Goal: Transaction & Acquisition: Purchase product/service

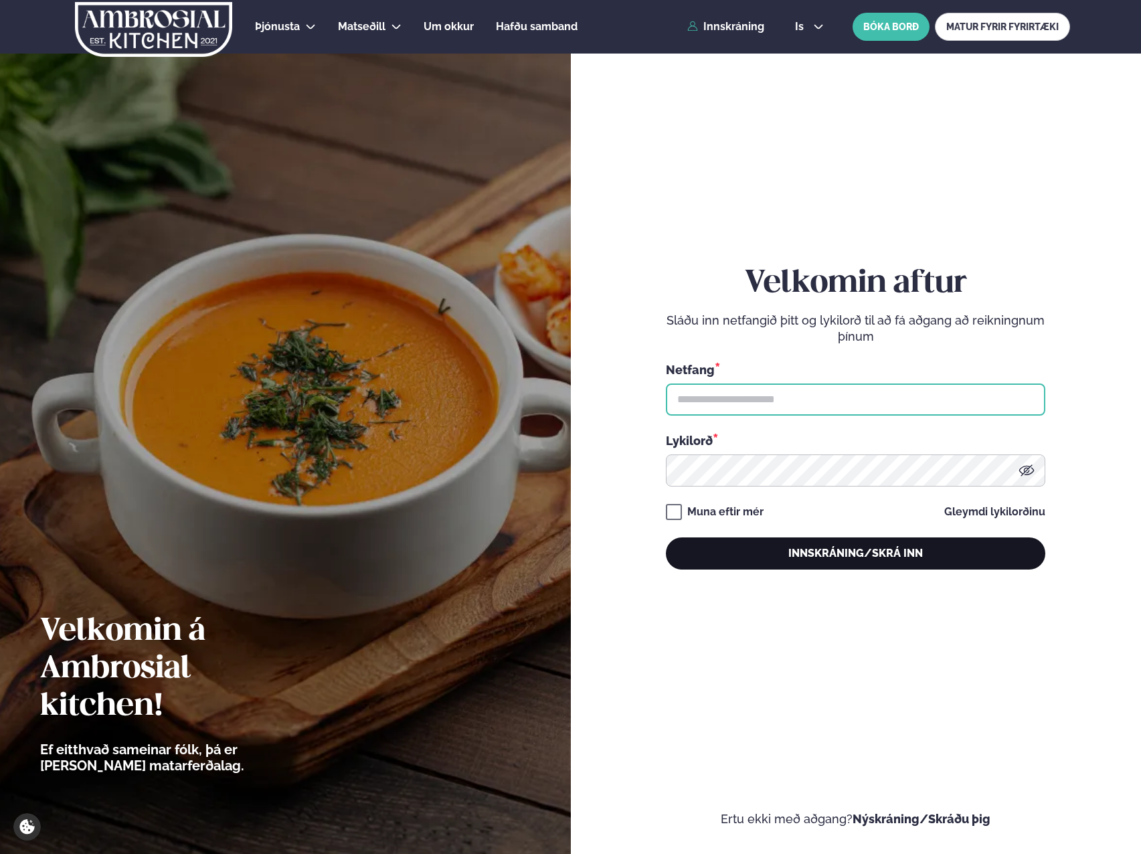
type input "**********"
click at [871, 544] on button "Innskráning/Skrá inn" at bounding box center [855, 553] width 379 height 32
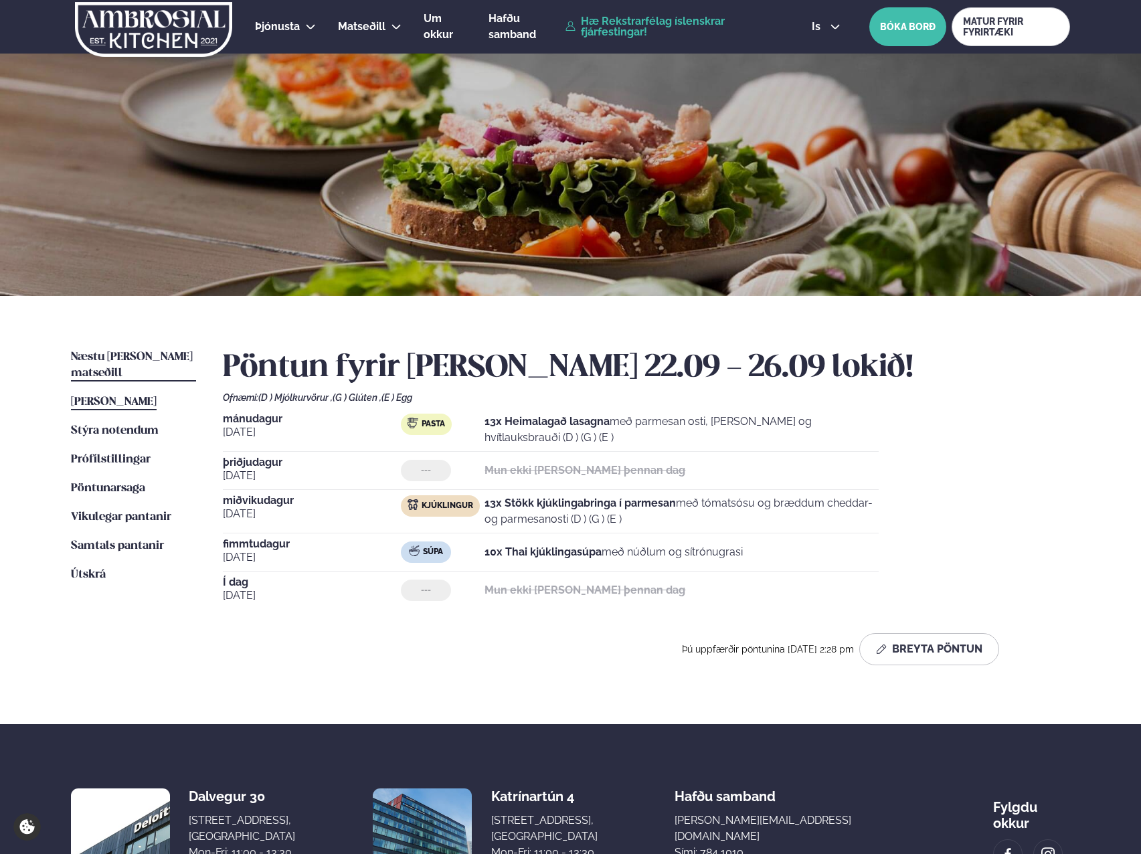
click at [142, 353] on span "Næstu [PERSON_NAME] matseðill" at bounding box center [132, 364] width 122 height 27
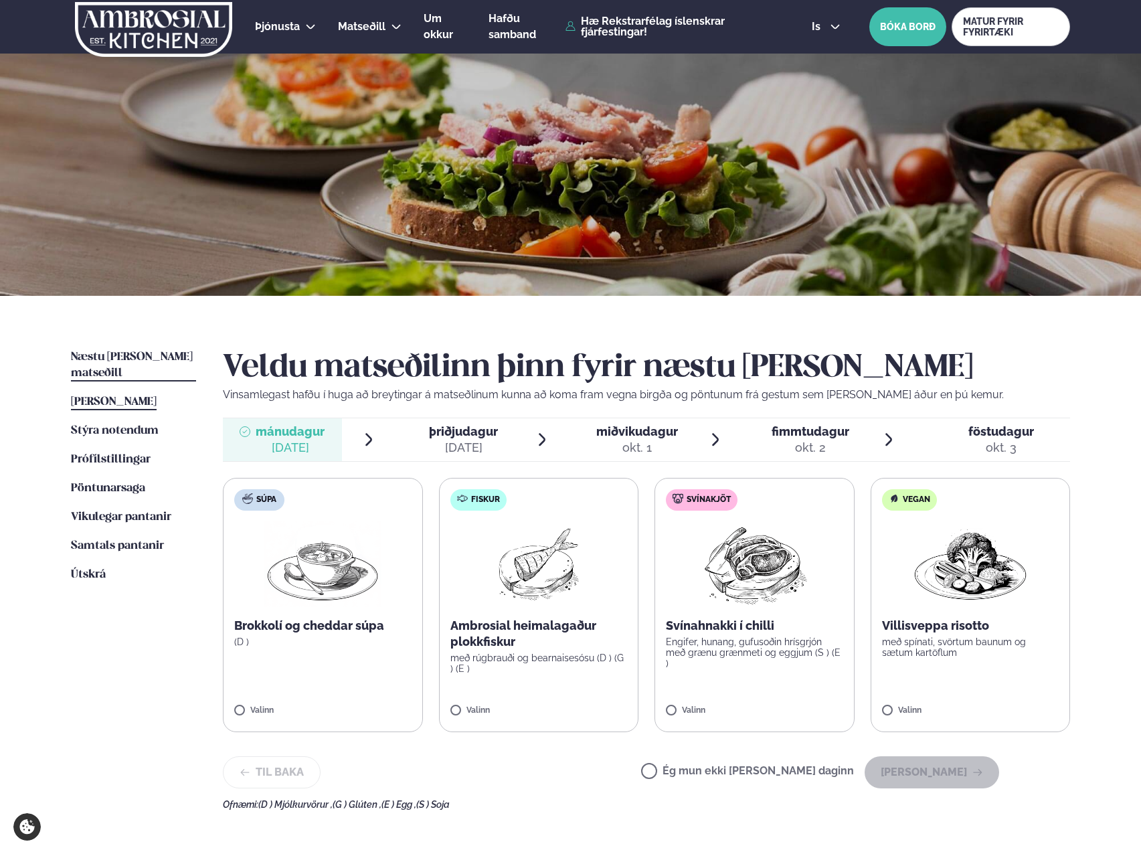
click at [137, 396] on span "[PERSON_NAME]" at bounding box center [114, 401] width 86 height 11
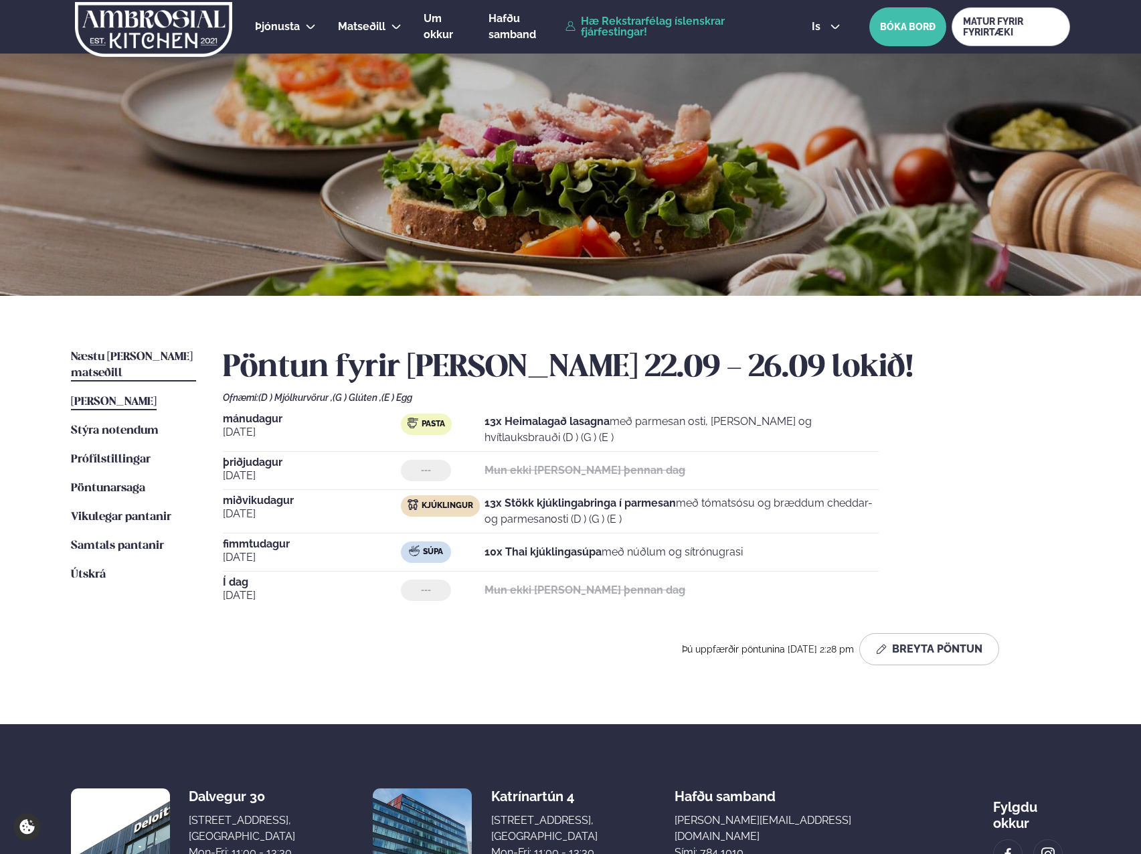
click at [135, 354] on span "Næstu [PERSON_NAME] matseðill" at bounding box center [132, 364] width 122 height 27
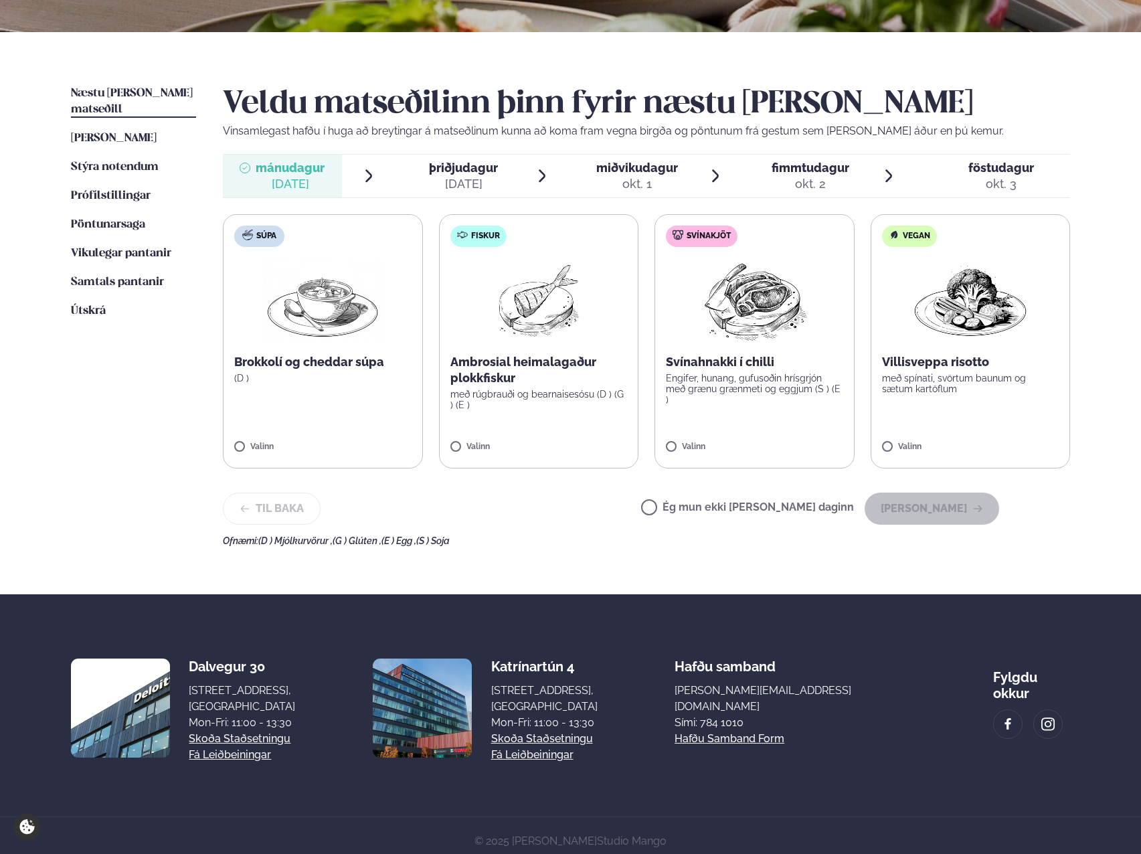
scroll to position [268, 0]
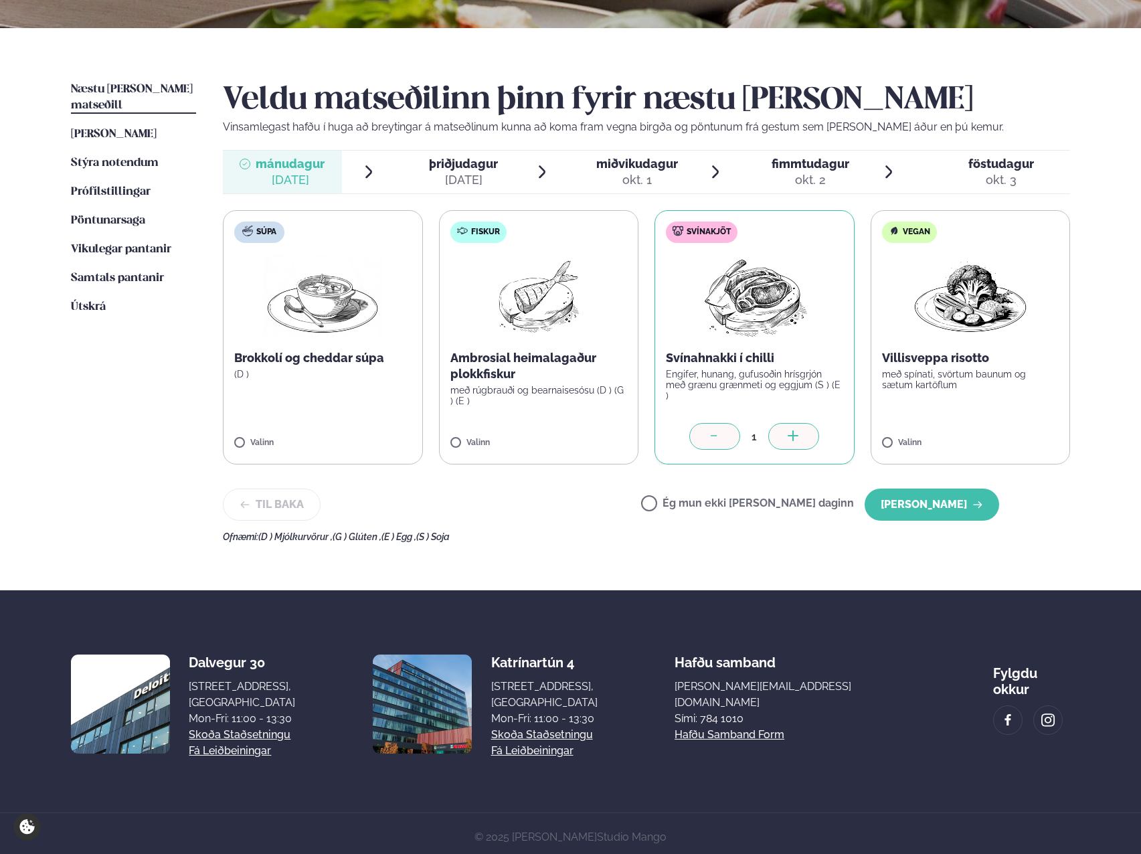
click at [793, 440] on icon at bounding box center [792, 435] width 1 height 11
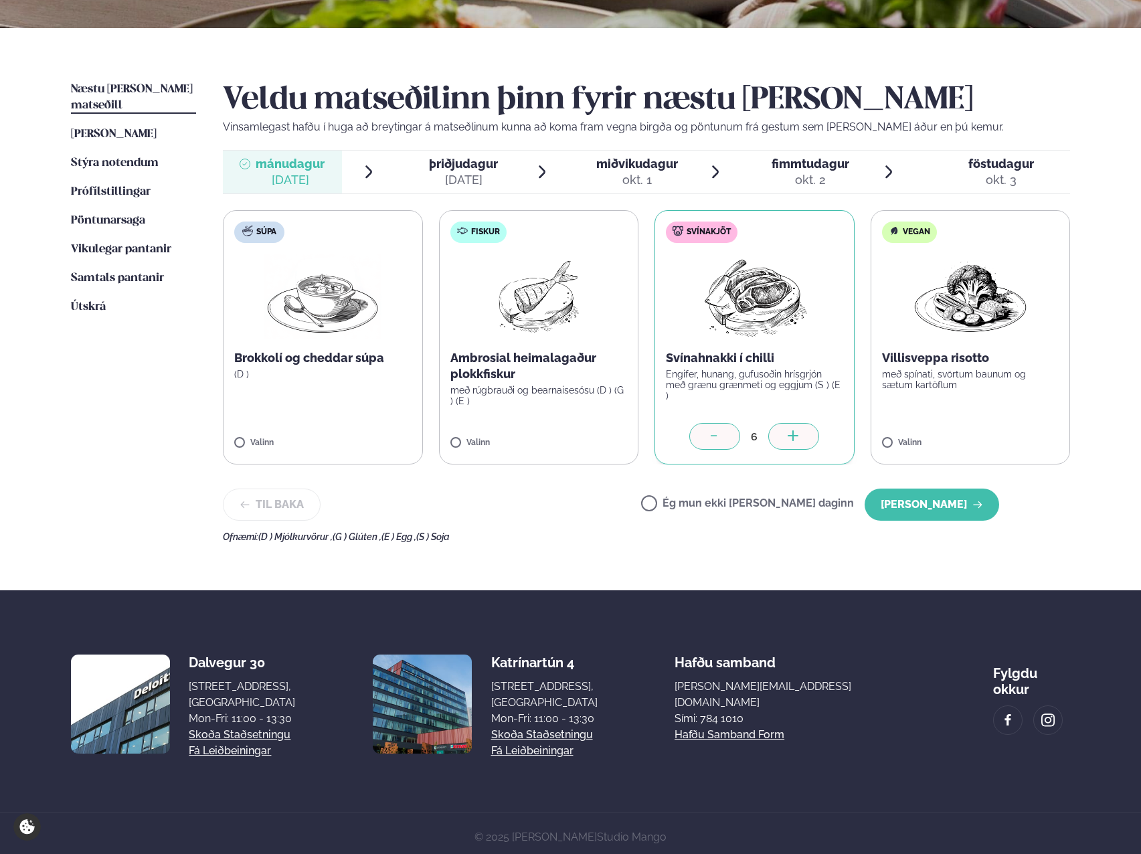
click at [793, 440] on icon at bounding box center [792, 435] width 1 height 11
click at [793, 439] on icon at bounding box center [792, 435] width 1 height 11
click at [793, 437] on icon at bounding box center [792, 435] width 1 height 11
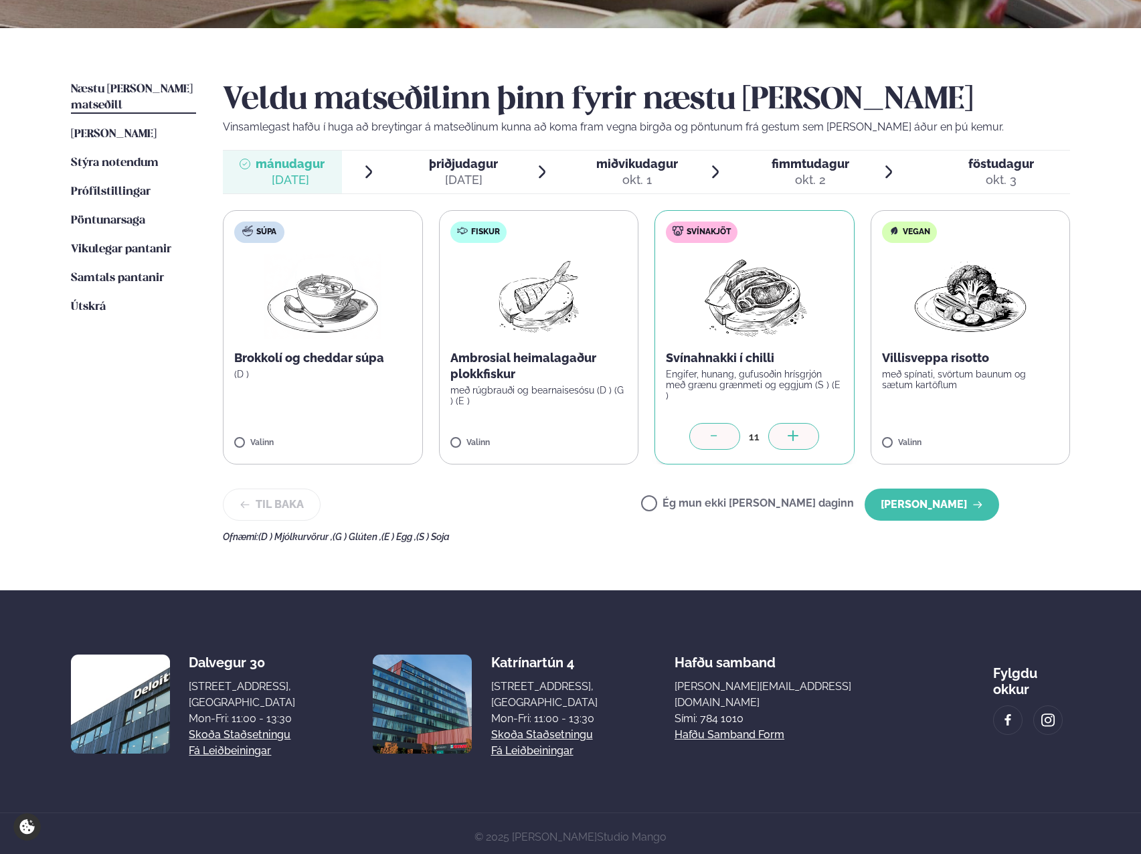
click at [793, 436] on icon at bounding box center [793, 435] width 11 height 1
click at [942, 502] on button "[PERSON_NAME]" at bounding box center [932, 505] width 135 height 32
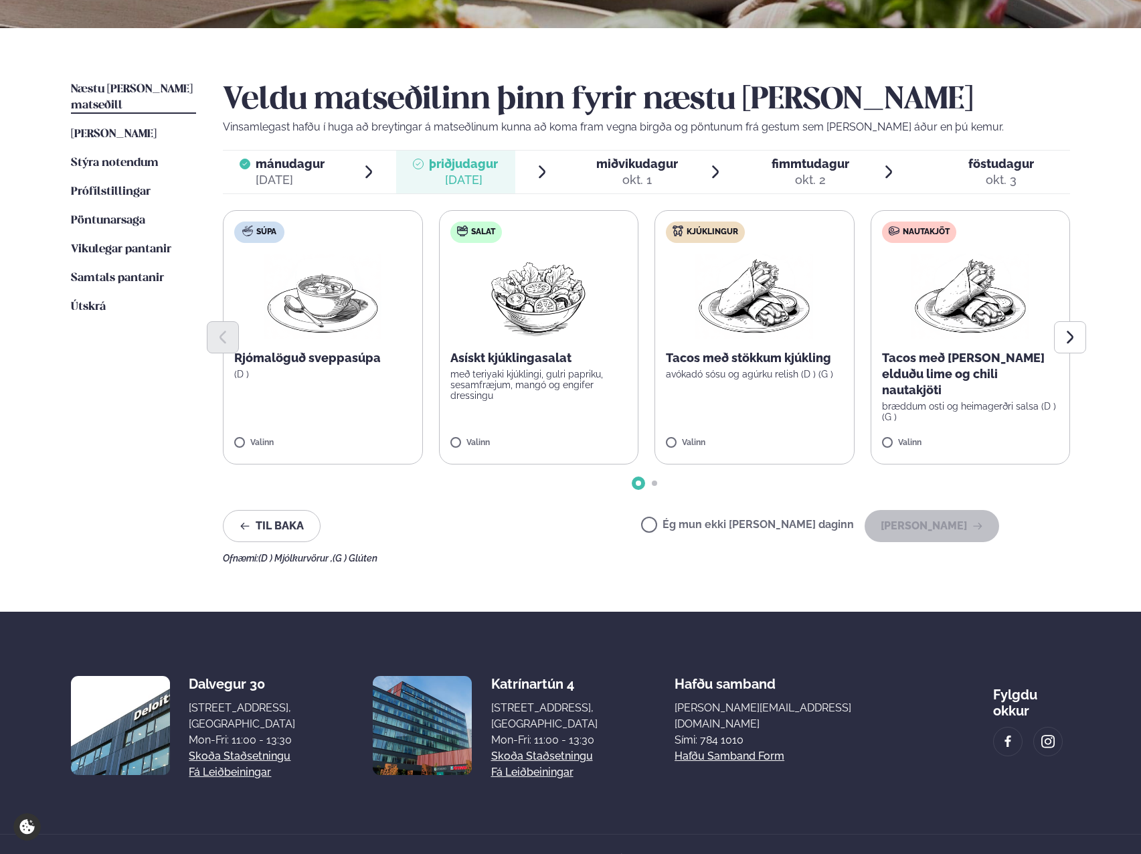
click at [697, 523] on label "Ég mun ekki [PERSON_NAME] daginn" at bounding box center [747, 526] width 213 height 14
click at [932, 523] on button "[PERSON_NAME]" at bounding box center [932, 526] width 135 height 32
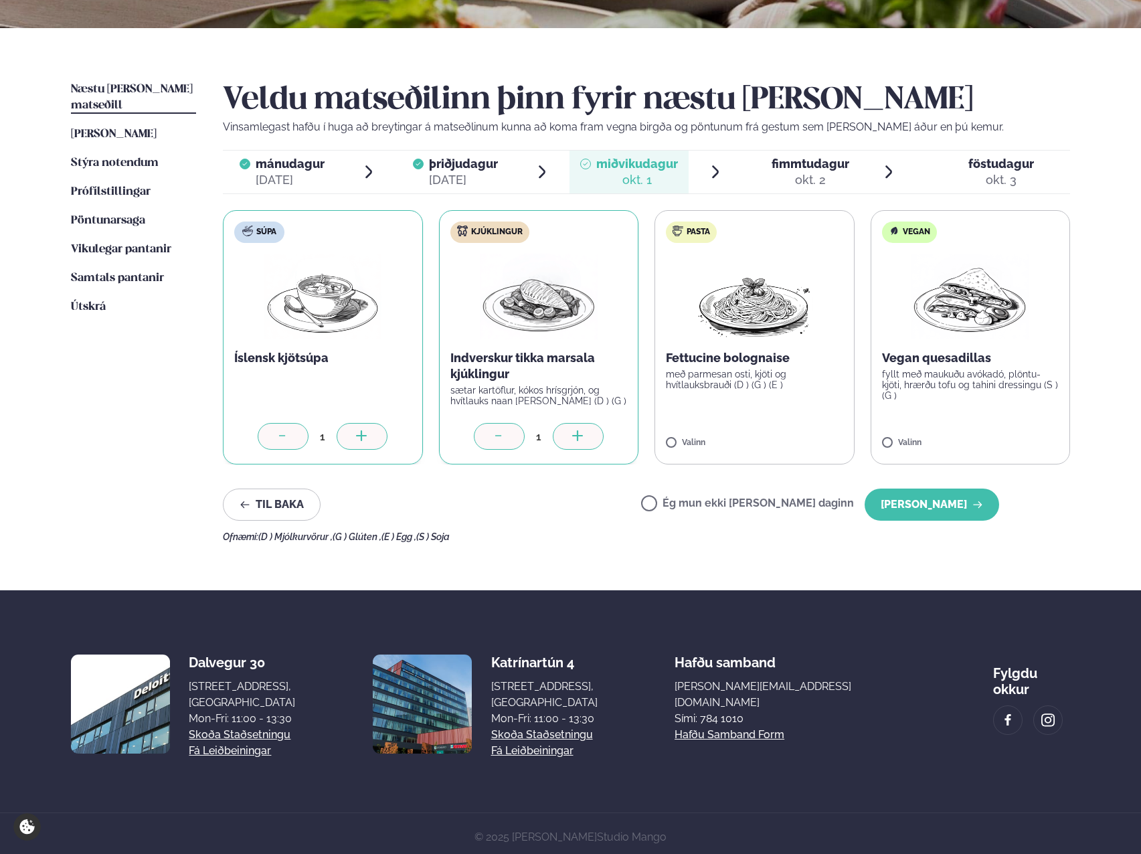
click at [515, 434] on div at bounding box center [499, 436] width 51 height 27
click at [367, 436] on icon at bounding box center [361, 436] width 13 height 13
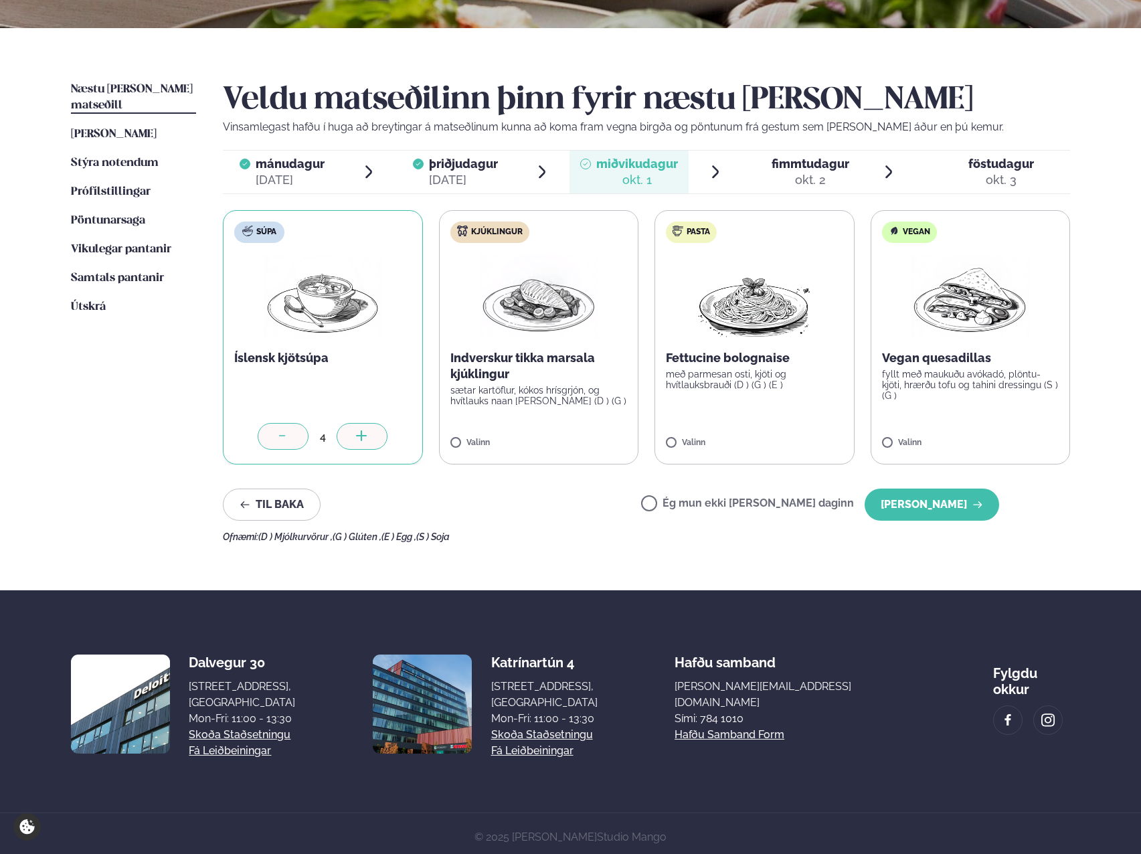
click at [367, 436] on icon at bounding box center [361, 436] width 13 height 13
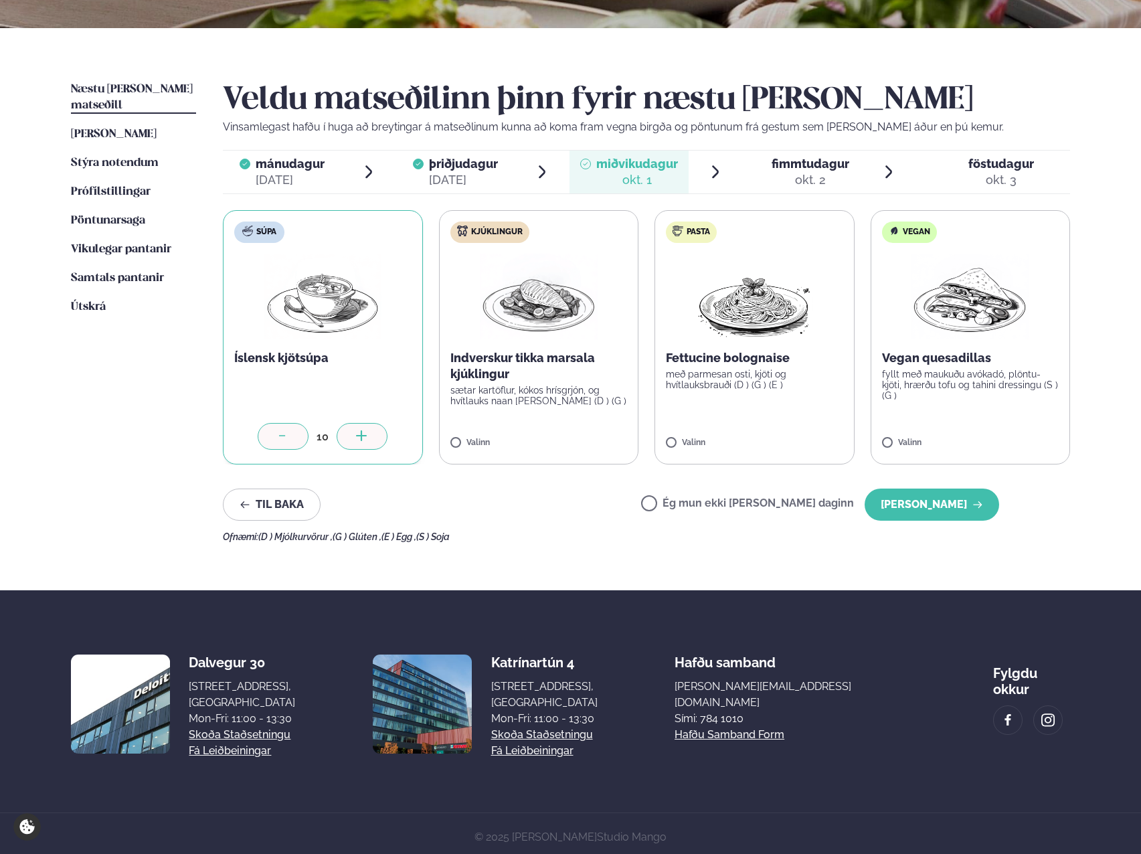
click at [367, 436] on icon at bounding box center [361, 436] width 13 height 13
click at [685, 496] on div "Ég mun ekki [PERSON_NAME] daginn [PERSON_NAME]" at bounding box center [820, 505] width 358 height 32
click at [715, 501] on label "Ég mun ekki [PERSON_NAME] daginn" at bounding box center [747, 505] width 213 height 14
click at [213, 429] on div "Næstu [PERSON_NAME] matseðill Næsta vika [PERSON_NAME] matseðill Þessa [PERSON_…" at bounding box center [571, 309] width 1080 height 562
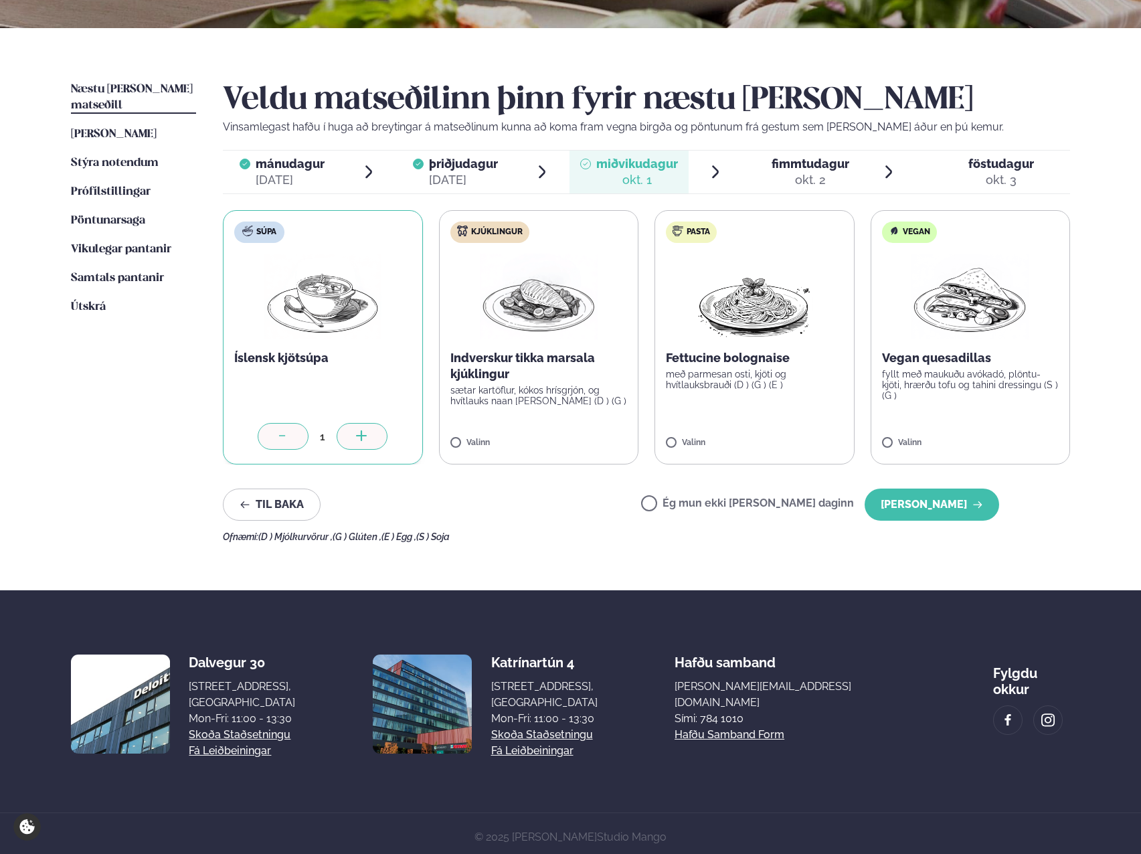
click at [341, 438] on div at bounding box center [362, 436] width 51 height 27
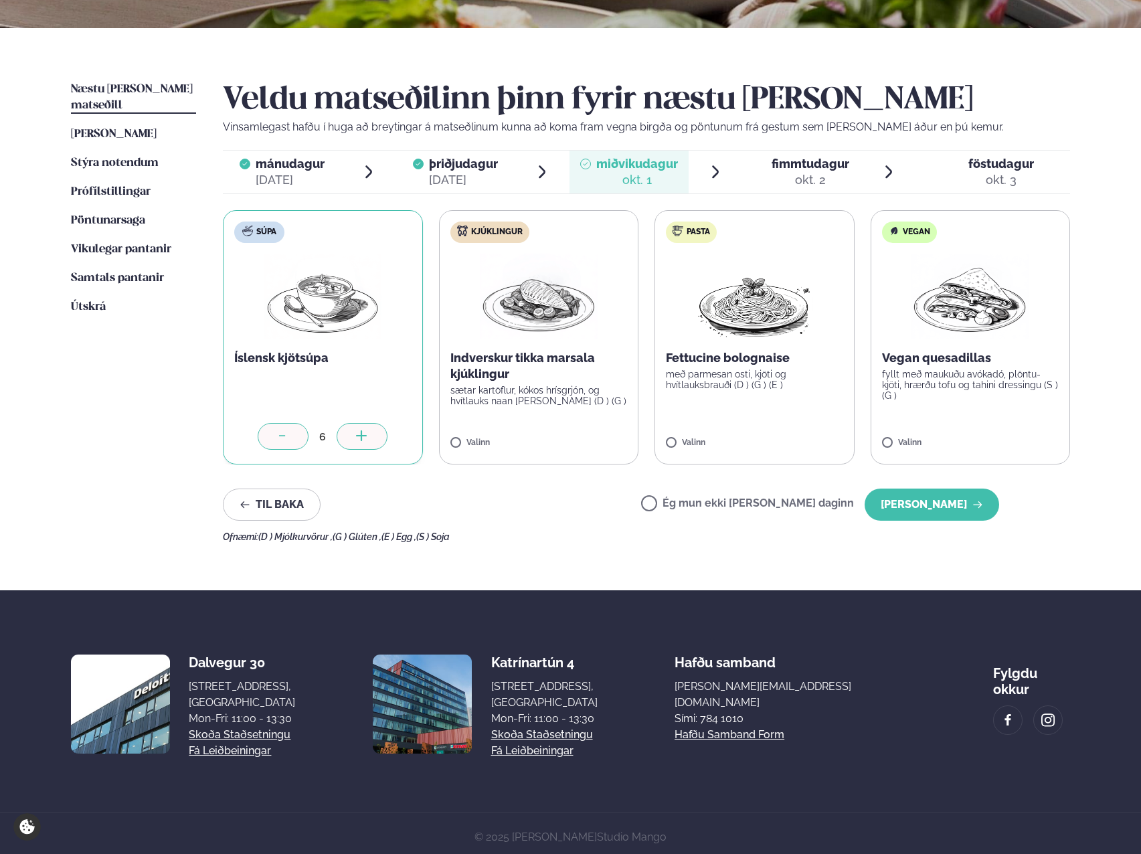
click at [341, 438] on div at bounding box center [362, 436] width 51 height 27
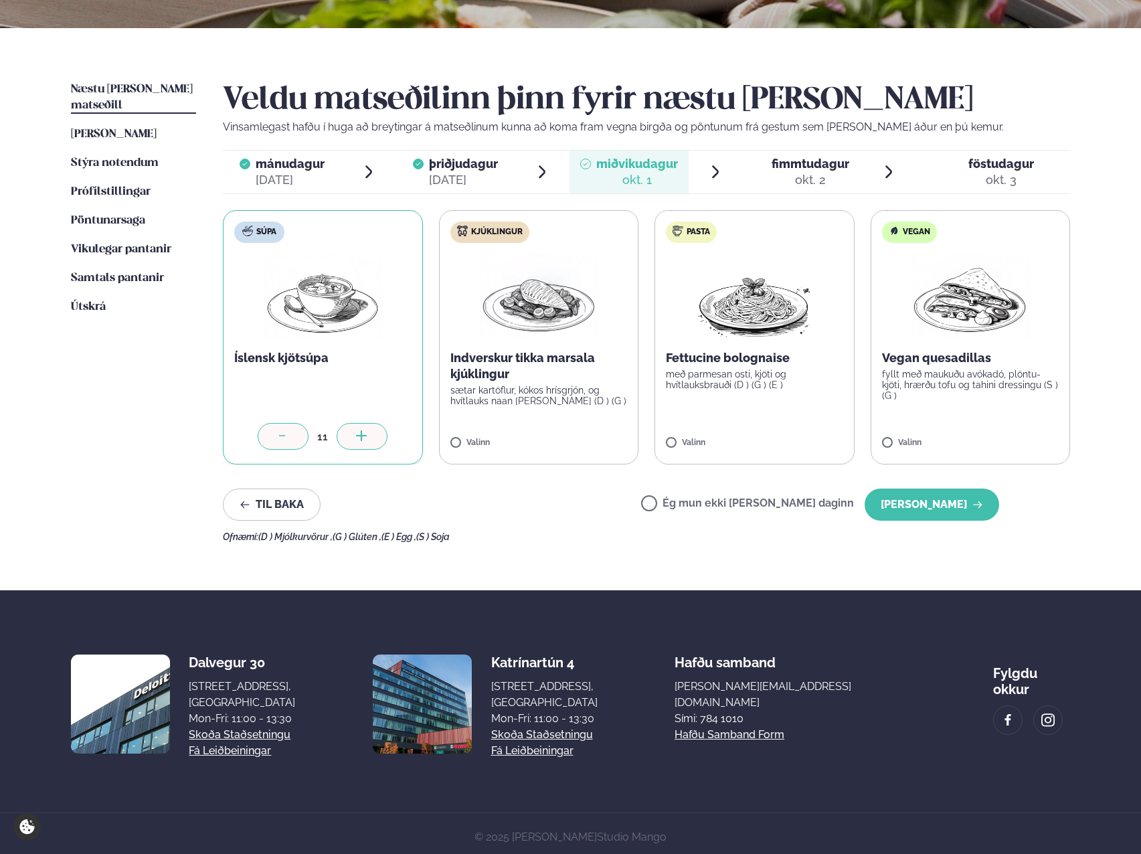
click at [341, 438] on div at bounding box center [362, 436] width 51 height 27
click at [958, 495] on button "[PERSON_NAME]" at bounding box center [932, 505] width 135 height 32
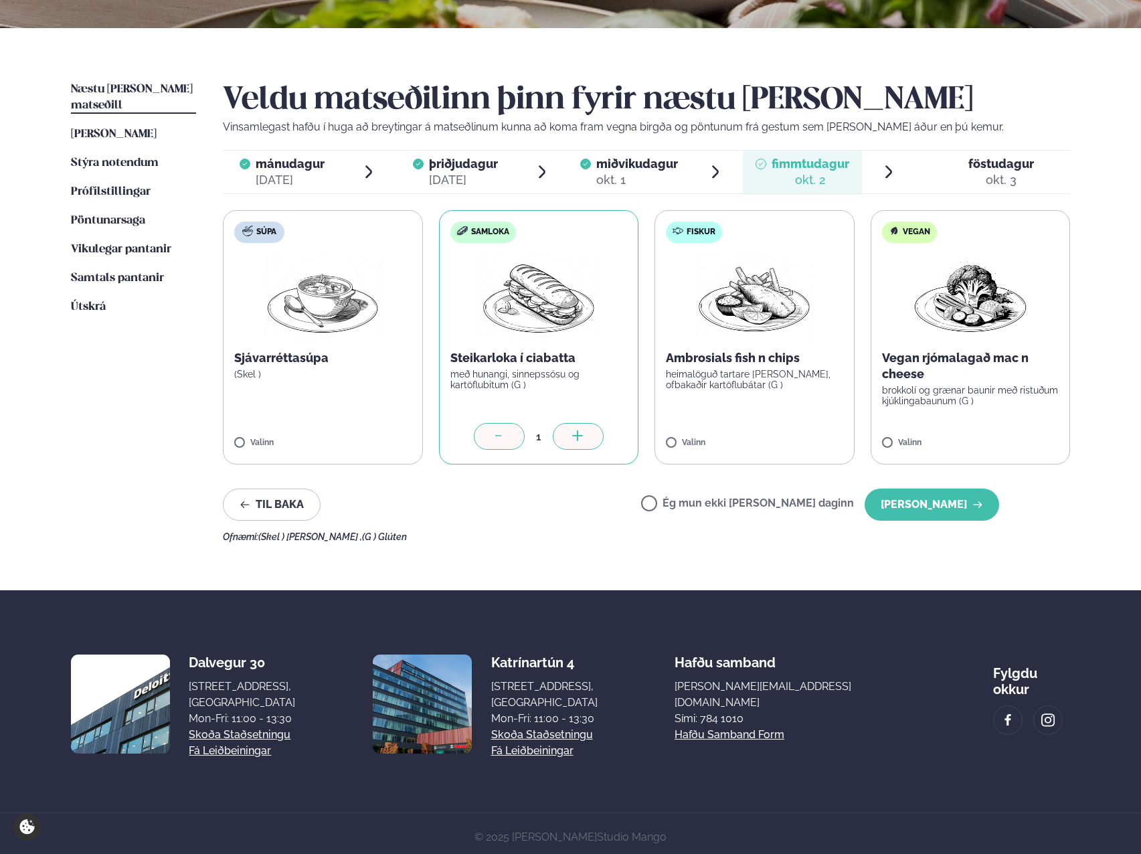
click at [574, 434] on icon at bounding box center [578, 436] width 13 height 13
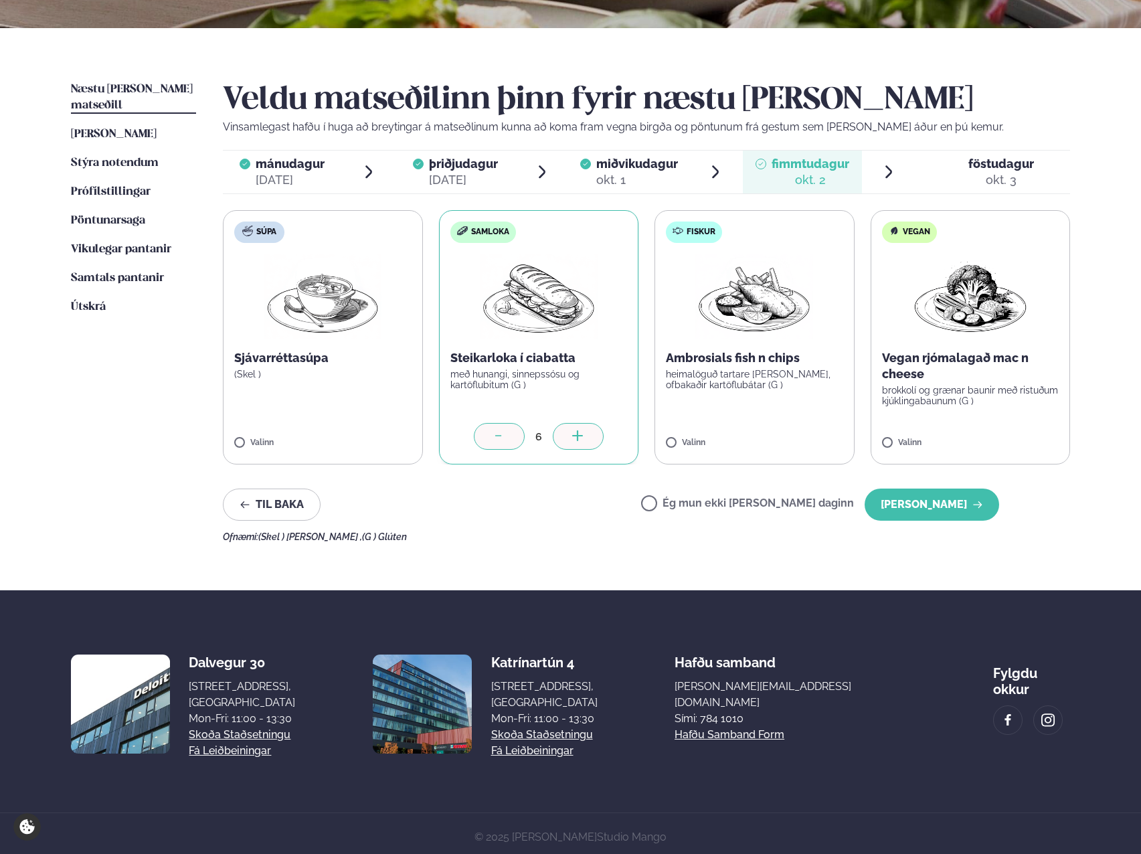
click at [574, 434] on icon at bounding box center [578, 436] width 13 height 13
click at [576, 437] on icon at bounding box center [578, 436] width 13 height 13
click at [503, 437] on icon at bounding box center [499, 436] width 13 height 13
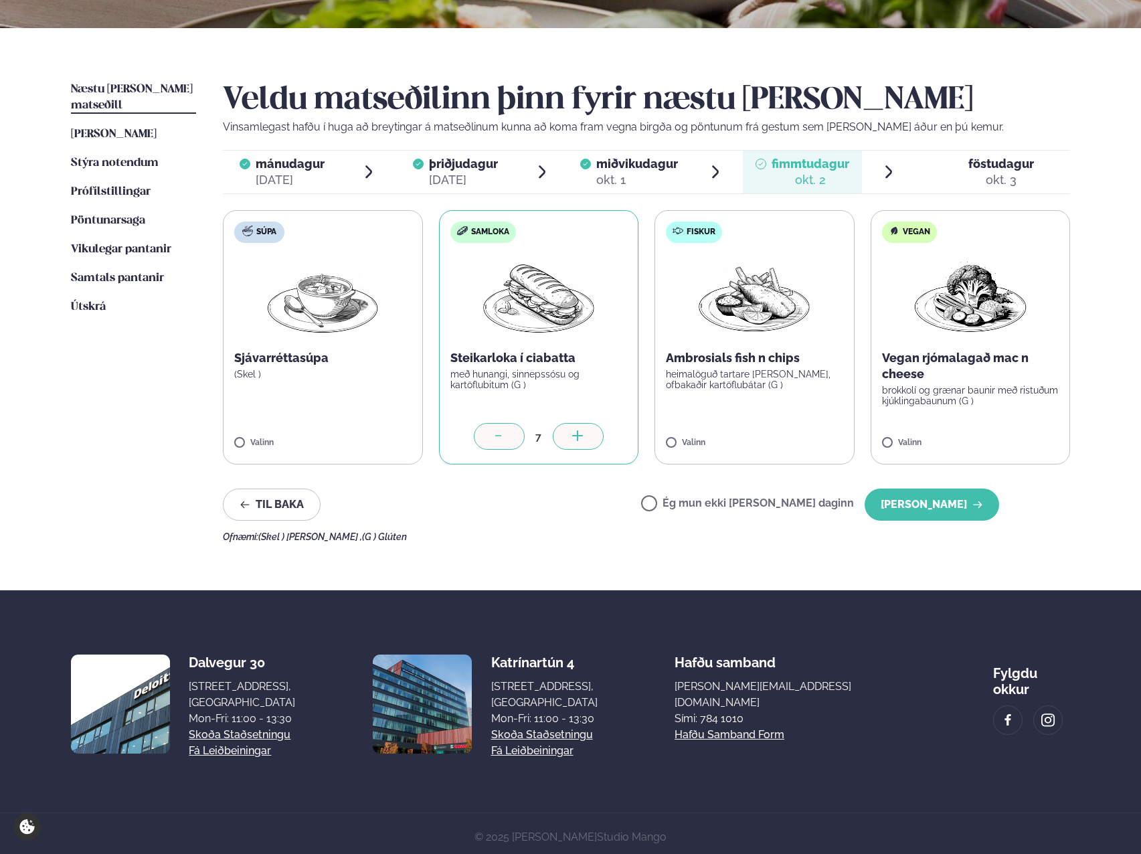
click at [503, 437] on icon at bounding box center [499, 436] width 13 height 13
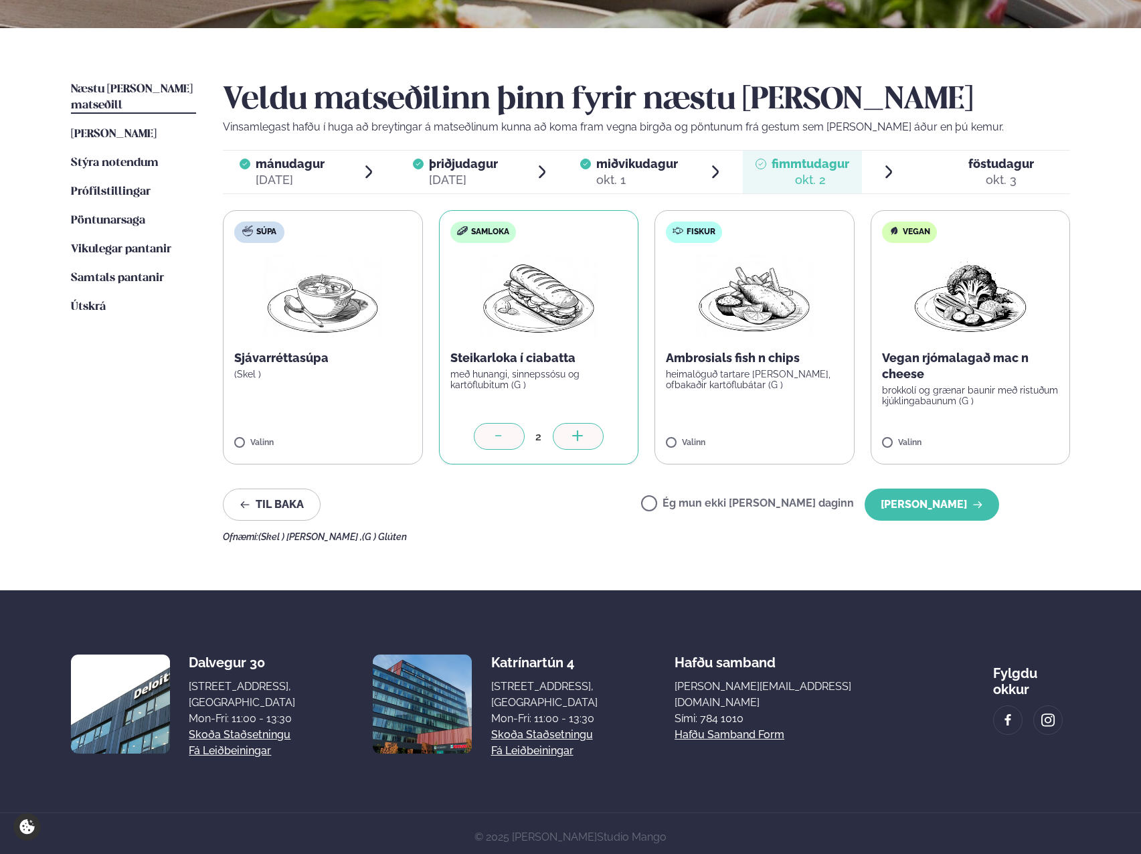
click at [503, 437] on icon at bounding box center [499, 436] width 13 height 13
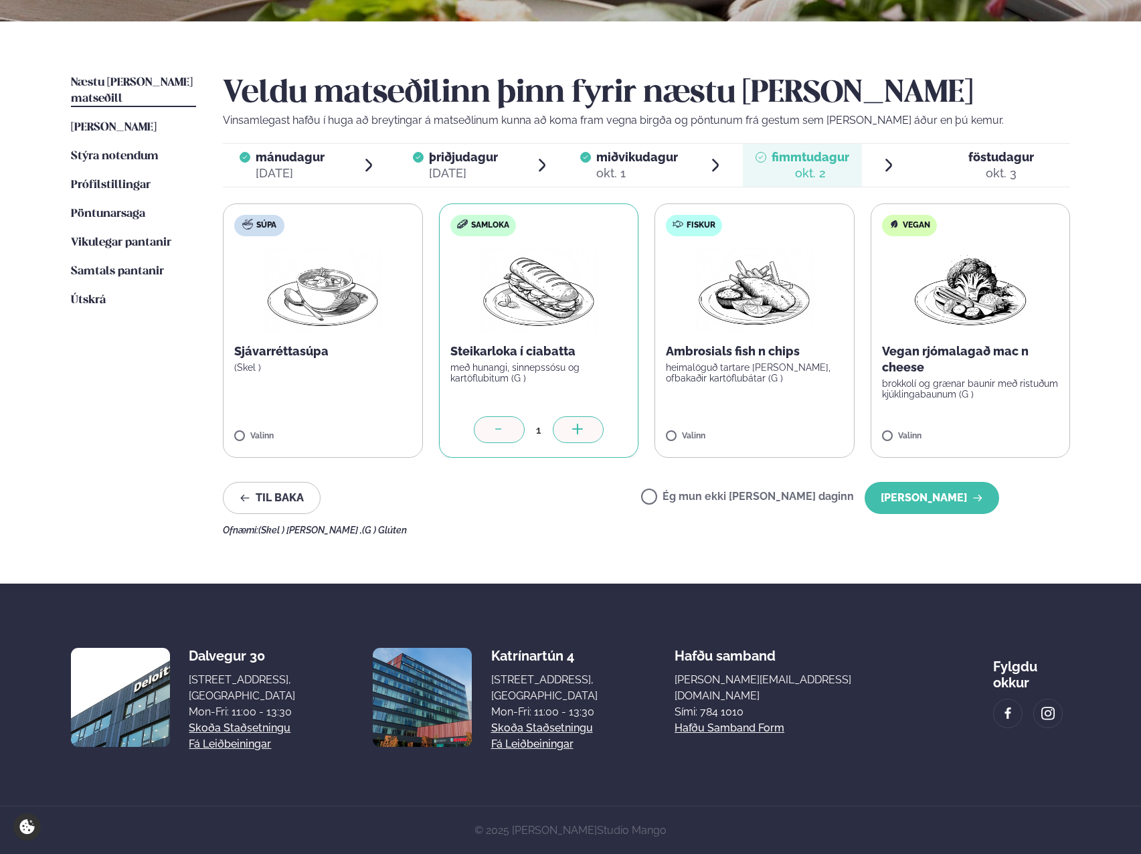
click at [589, 433] on div at bounding box center [578, 429] width 51 height 27
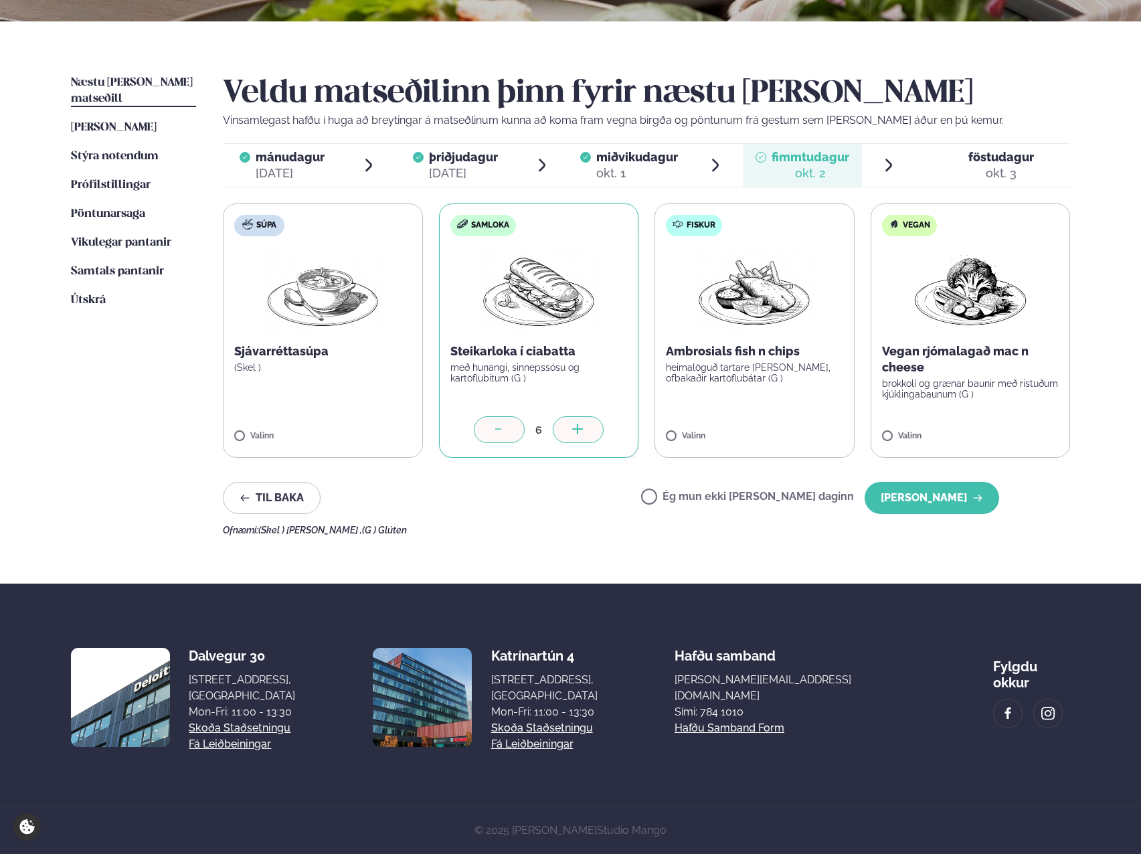
click at [589, 433] on div at bounding box center [578, 429] width 51 height 27
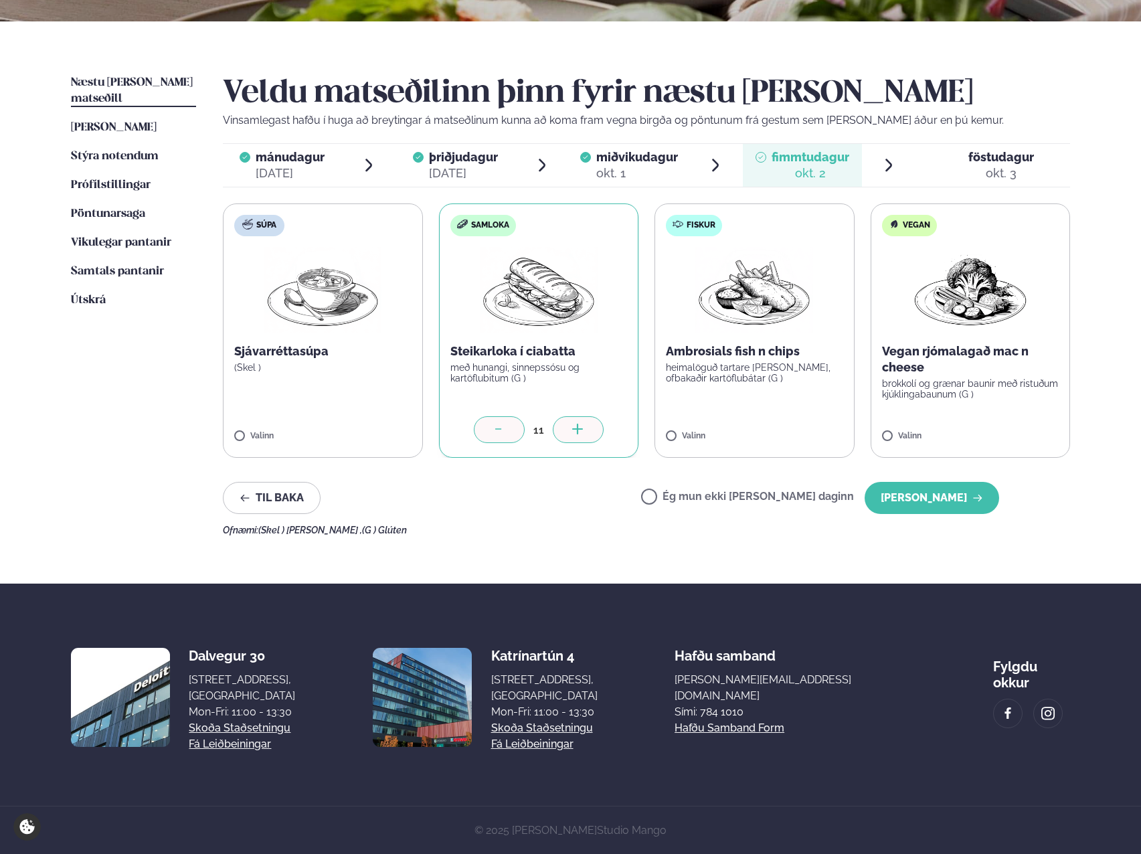
click at [589, 433] on div at bounding box center [578, 429] width 51 height 27
click at [503, 434] on icon at bounding box center [499, 430] width 13 height 13
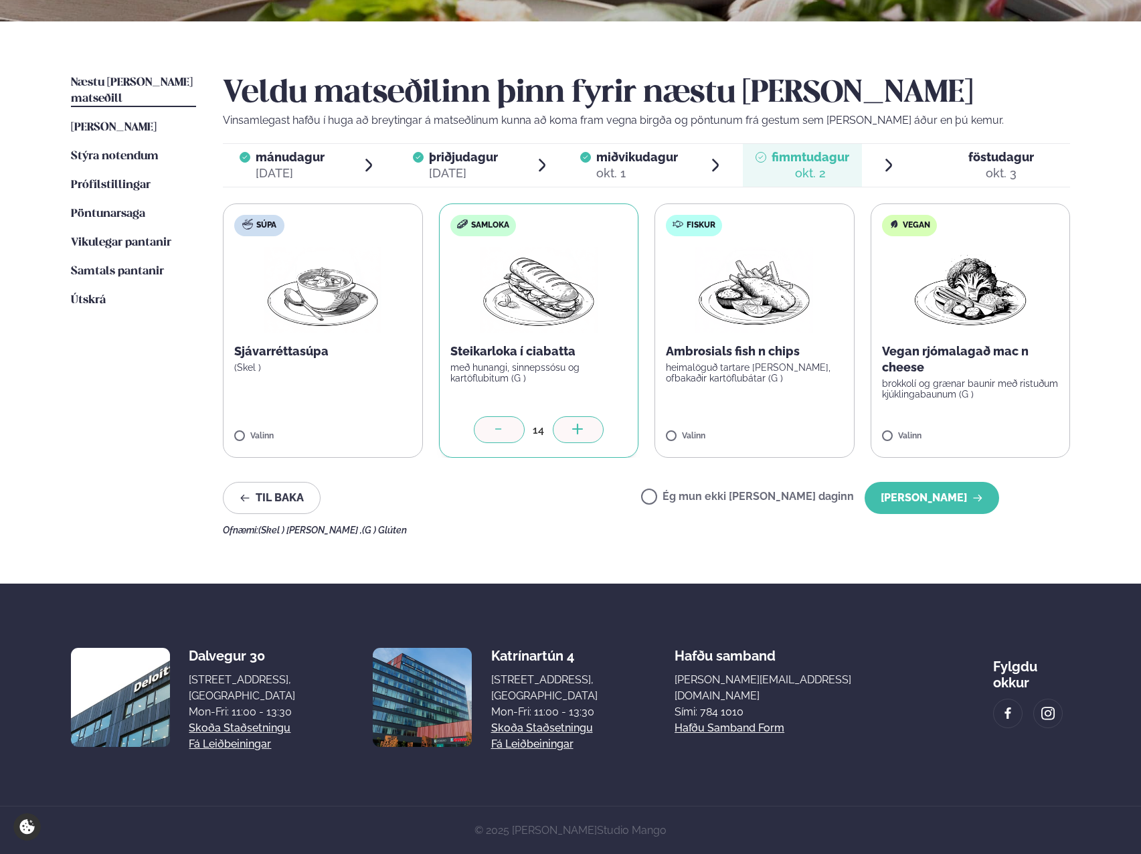
click at [503, 434] on icon at bounding box center [499, 430] width 13 height 13
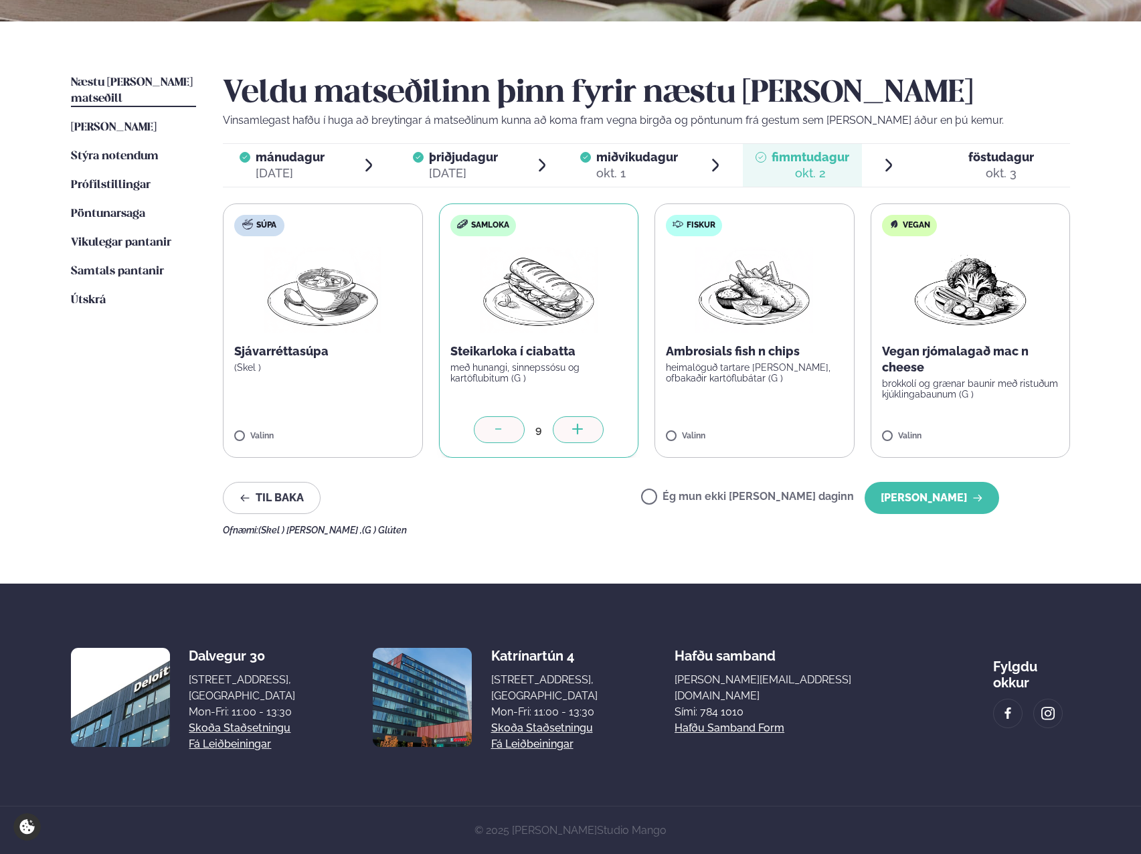
click at [503, 434] on icon at bounding box center [499, 430] width 13 height 13
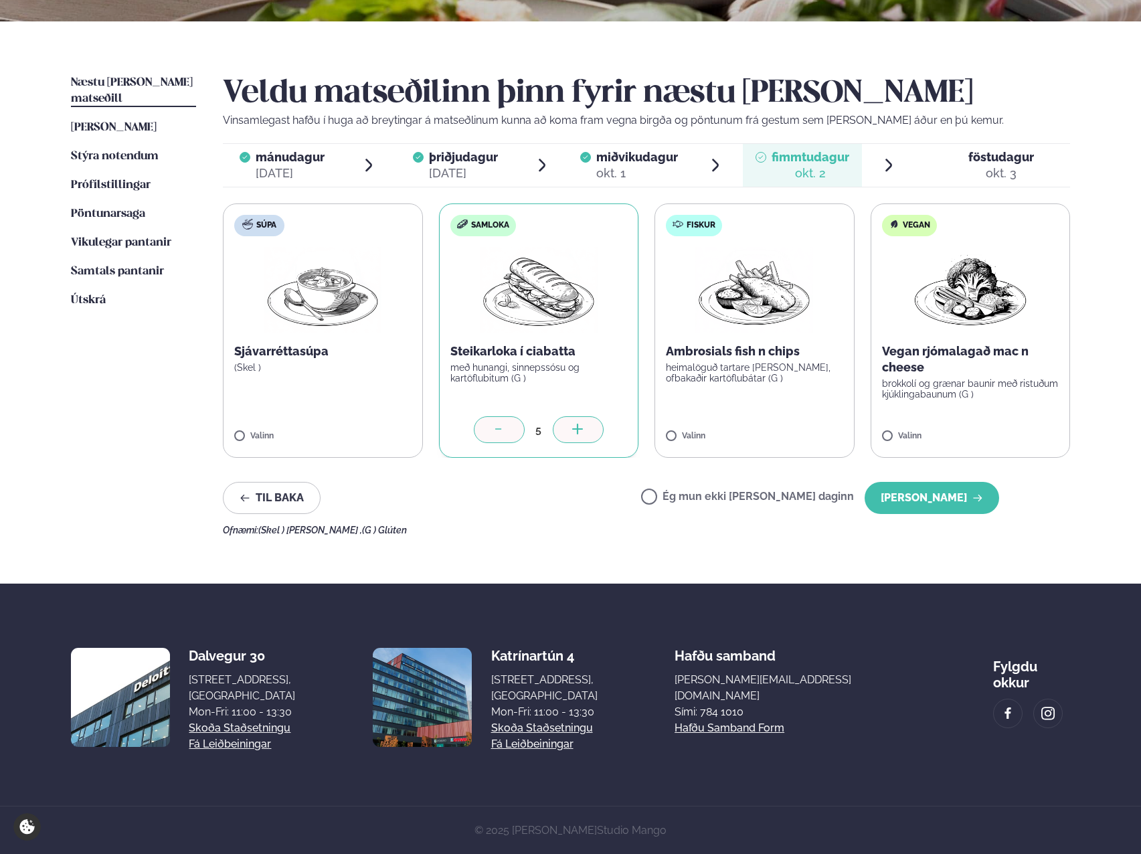
click at [503, 434] on icon at bounding box center [499, 430] width 13 height 13
click at [292, 159] on span "mánudagur" at bounding box center [290, 157] width 69 height 14
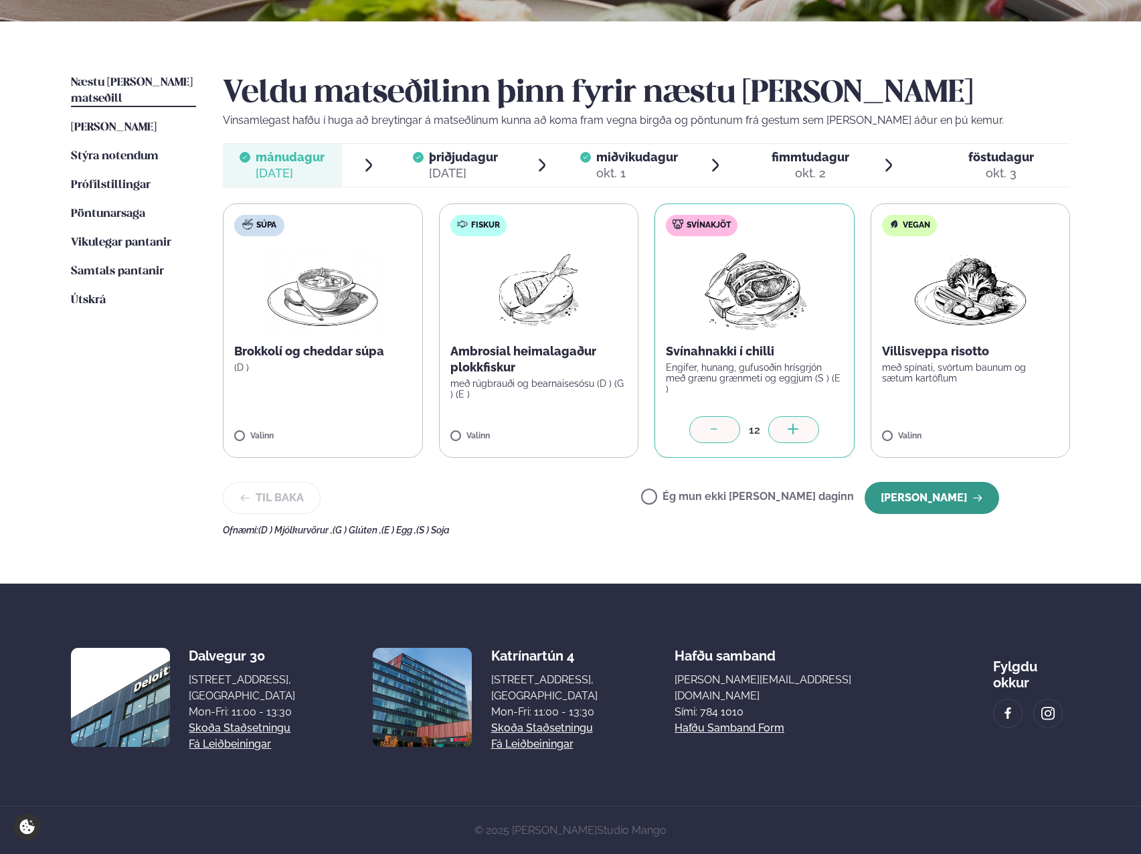
click at [959, 500] on button "[PERSON_NAME]" at bounding box center [932, 498] width 135 height 32
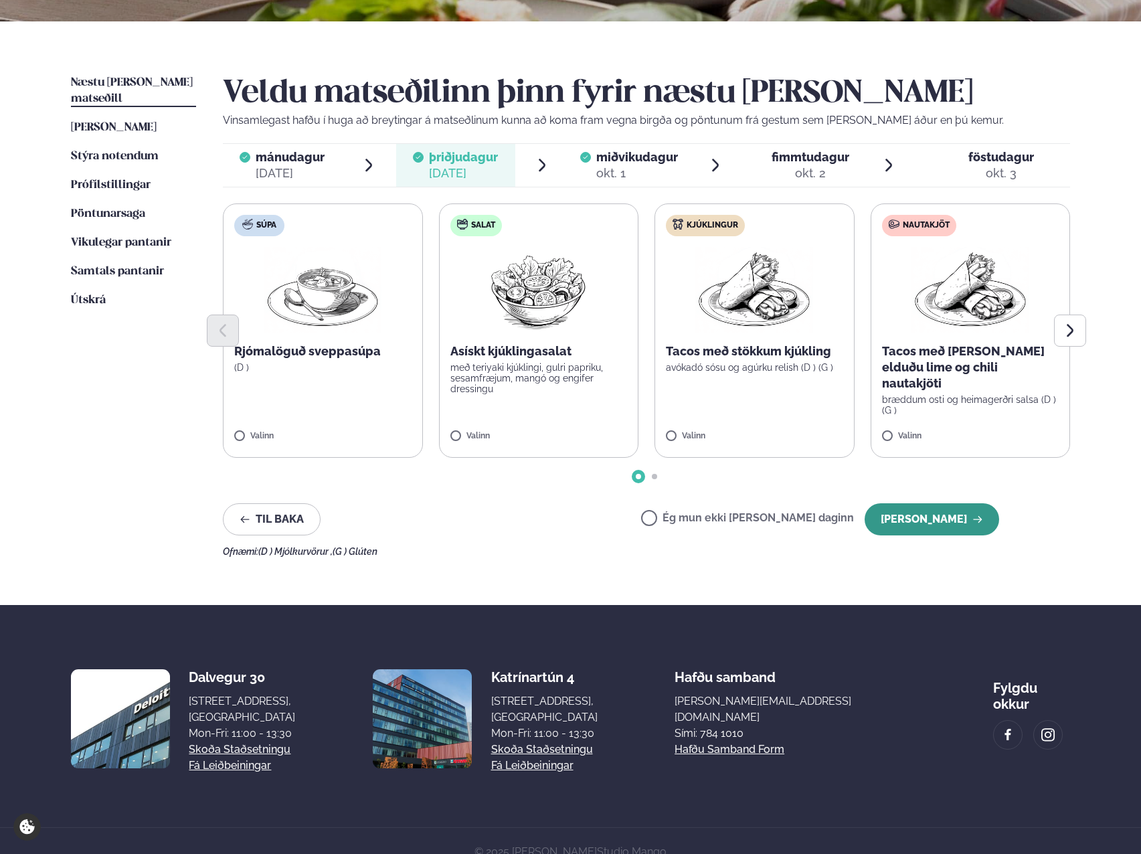
click at [956, 521] on button "[PERSON_NAME]" at bounding box center [932, 519] width 135 height 32
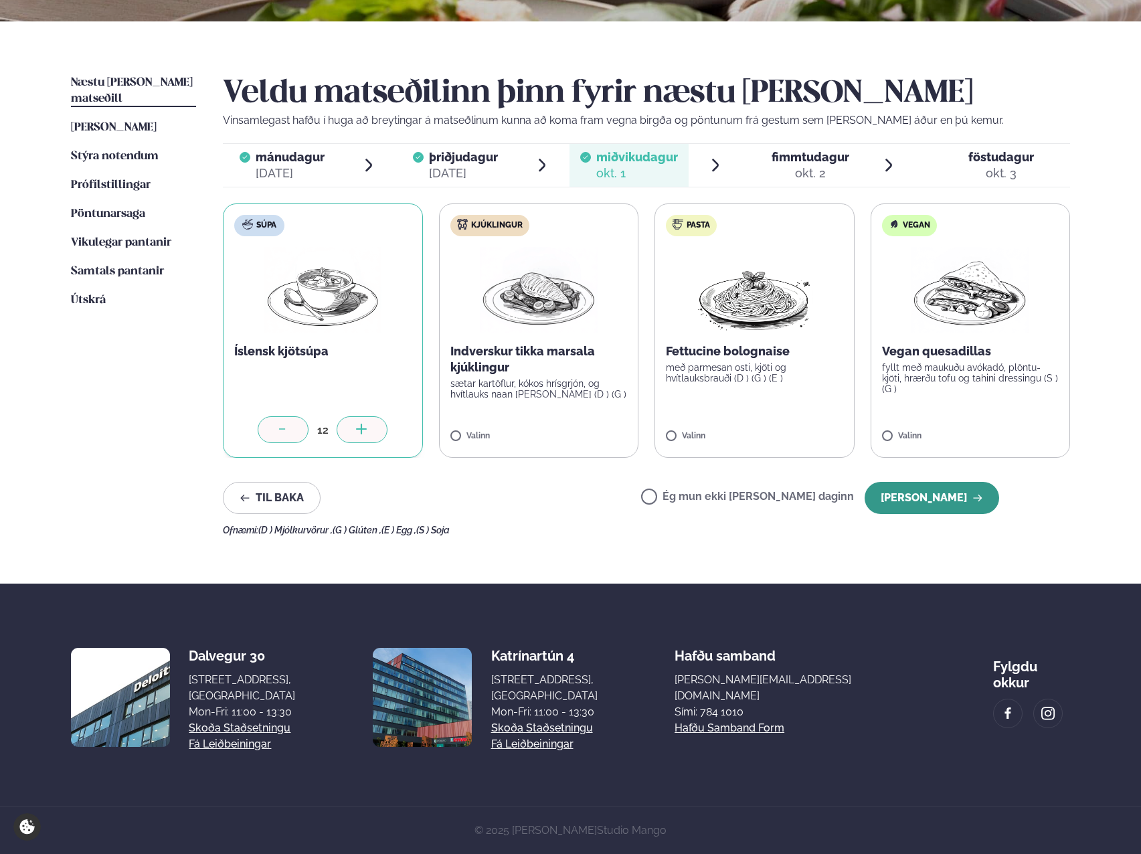
click at [928, 510] on button "[PERSON_NAME]" at bounding box center [932, 498] width 135 height 32
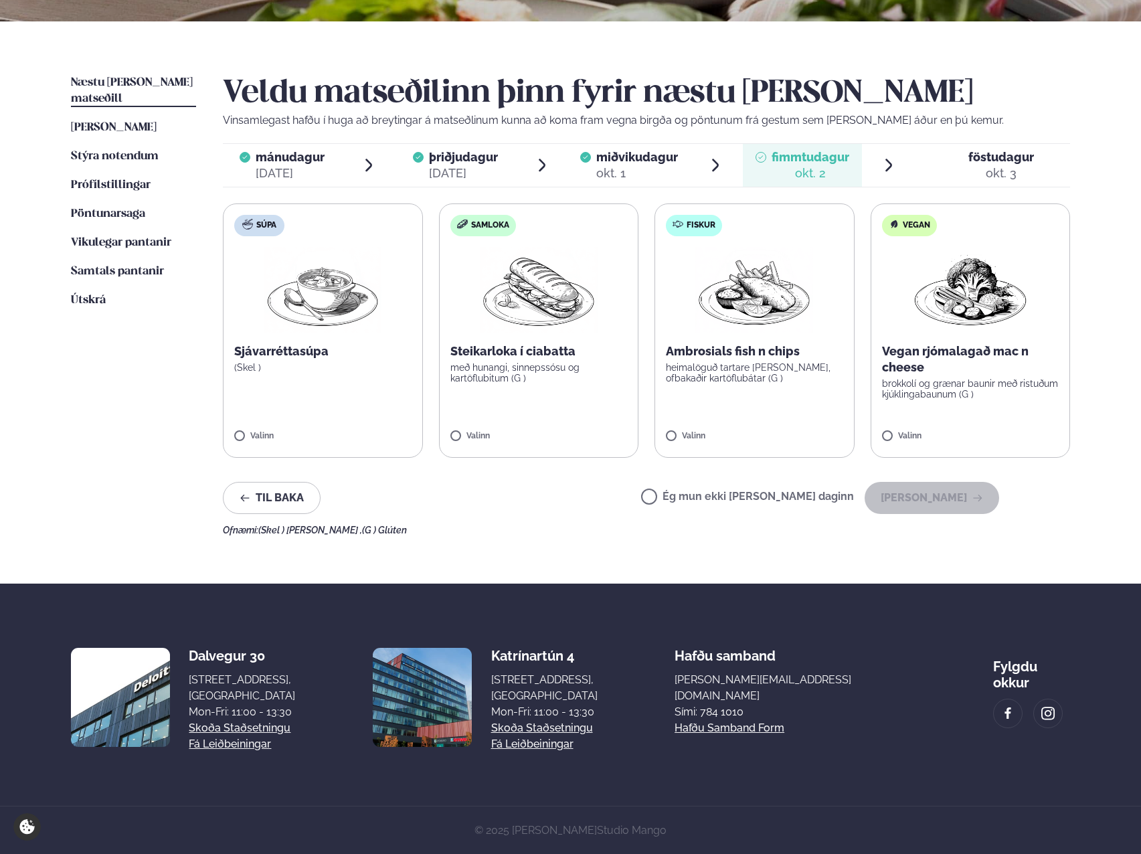
click at [701, 498] on label "Ég mun ekki [PERSON_NAME] daginn" at bounding box center [747, 498] width 213 height 14
click at [623, 166] on div "okt. 1" at bounding box center [637, 173] width 82 height 16
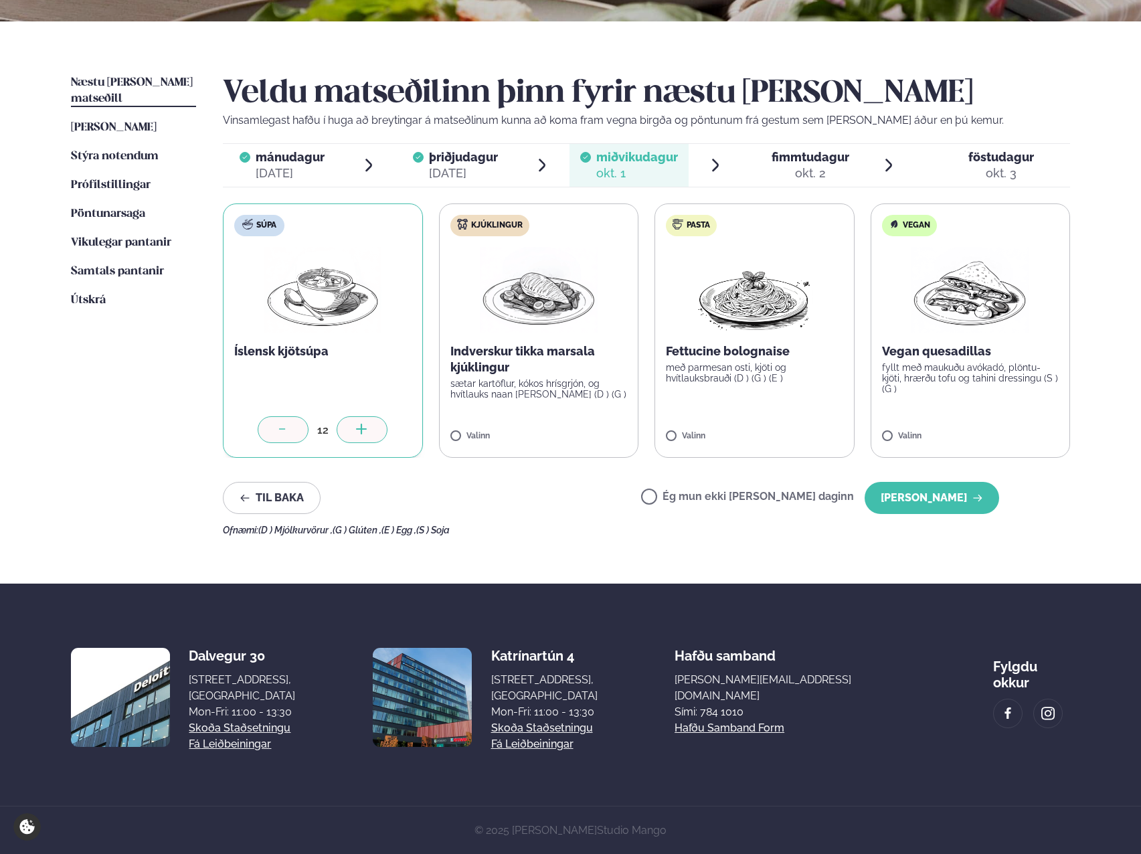
click at [816, 166] on div "okt. 2" at bounding box center [811, 173] width 78 height 16
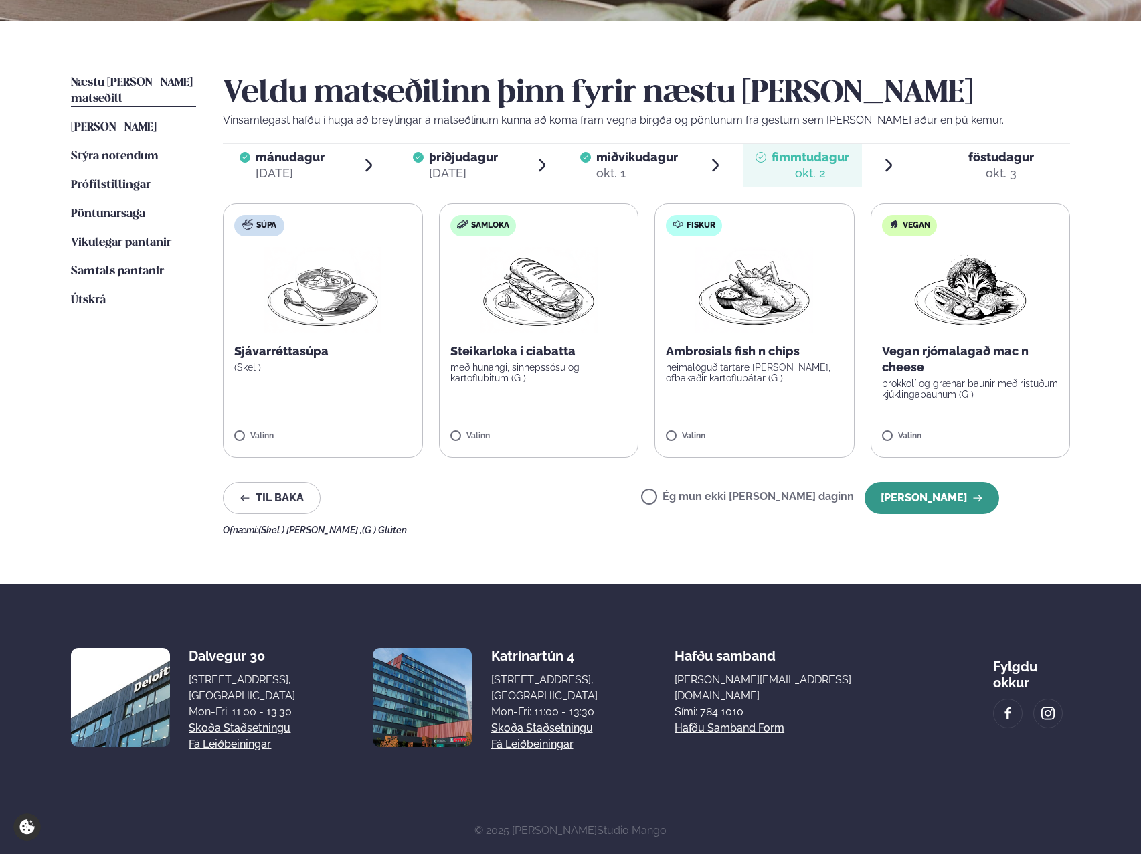
click at [935, 496] on button "[PERSON_NAME]" at bounding box center [932, 498] width 135 height 32
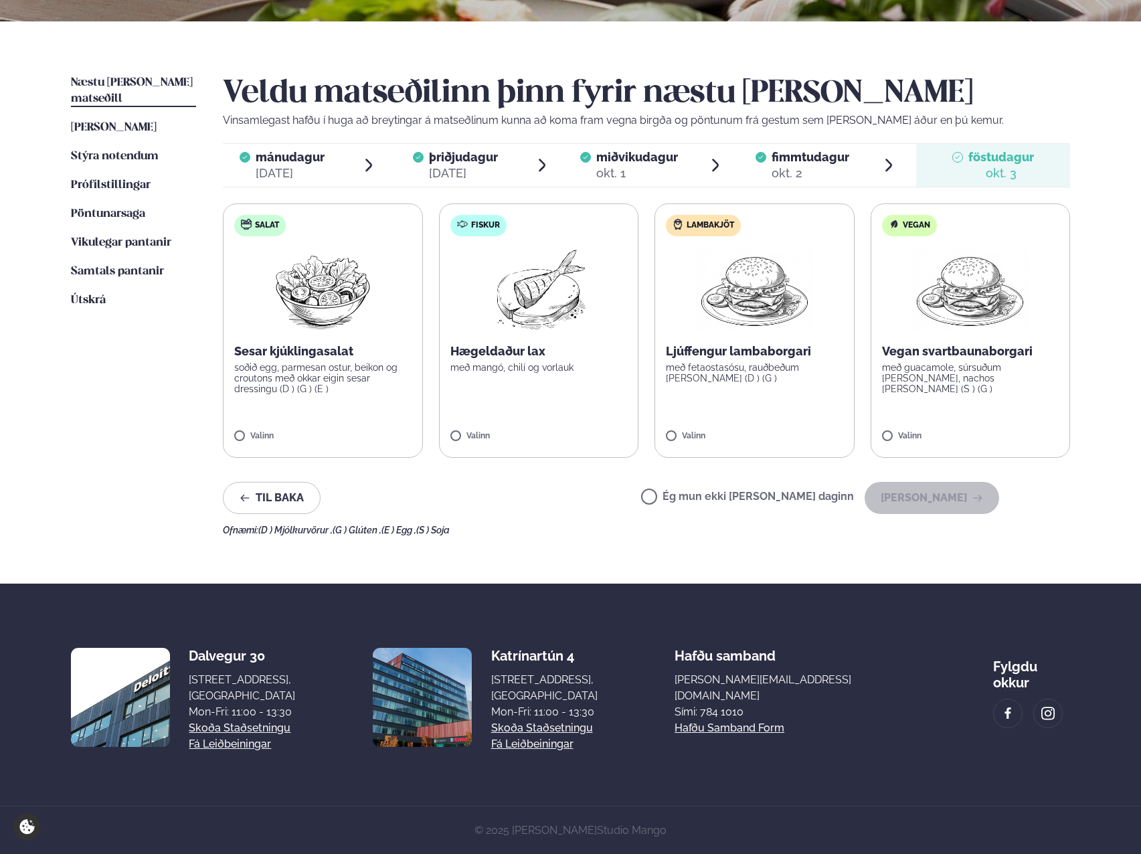
click at [705, 500] on label "Ég mun ekki [PERSON_NAME] daginn" at bounding box center [747, 498] width 213 height 14
click at [936, 496] on button "[PERSON_NAME]" at bounding box center [932, 498] width 135 height 32
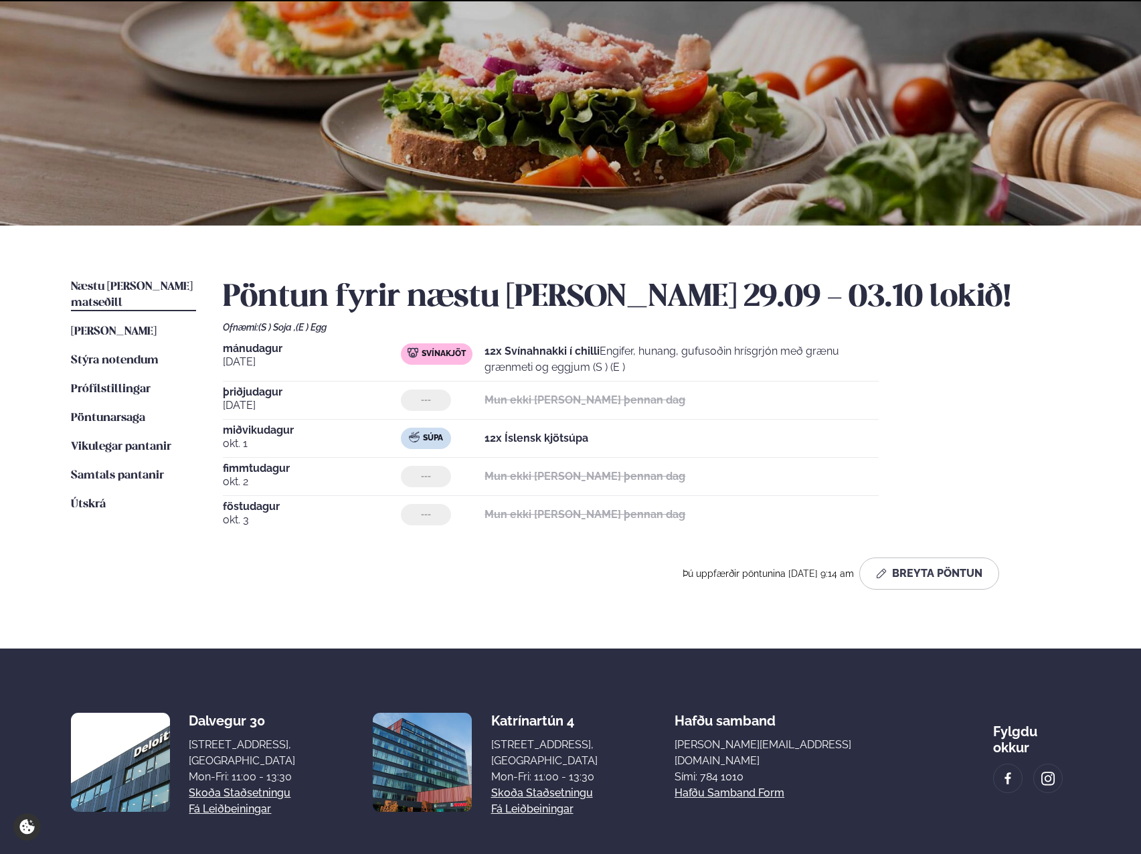
scroll to position [135, 0]
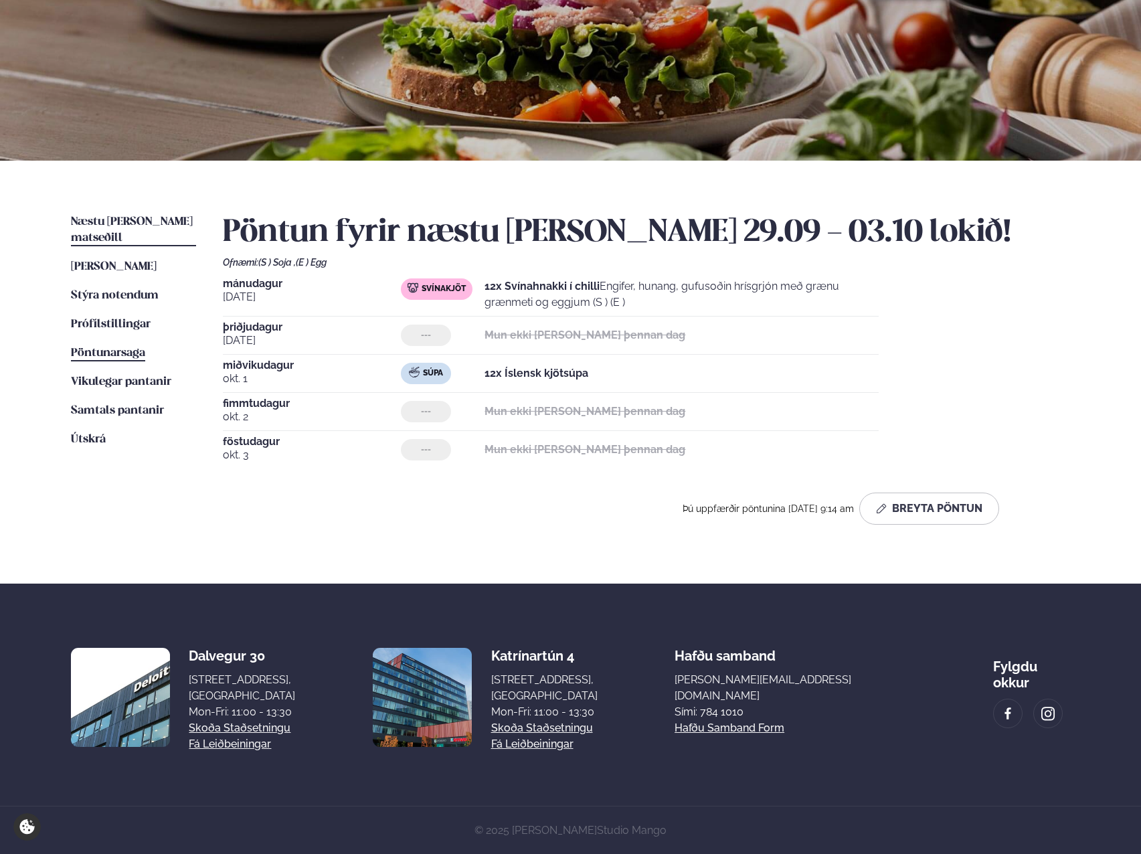
click at [109, 345] on link "Pöntunarsaga Saga" at bounding box center [108, 353] width 74 height 16
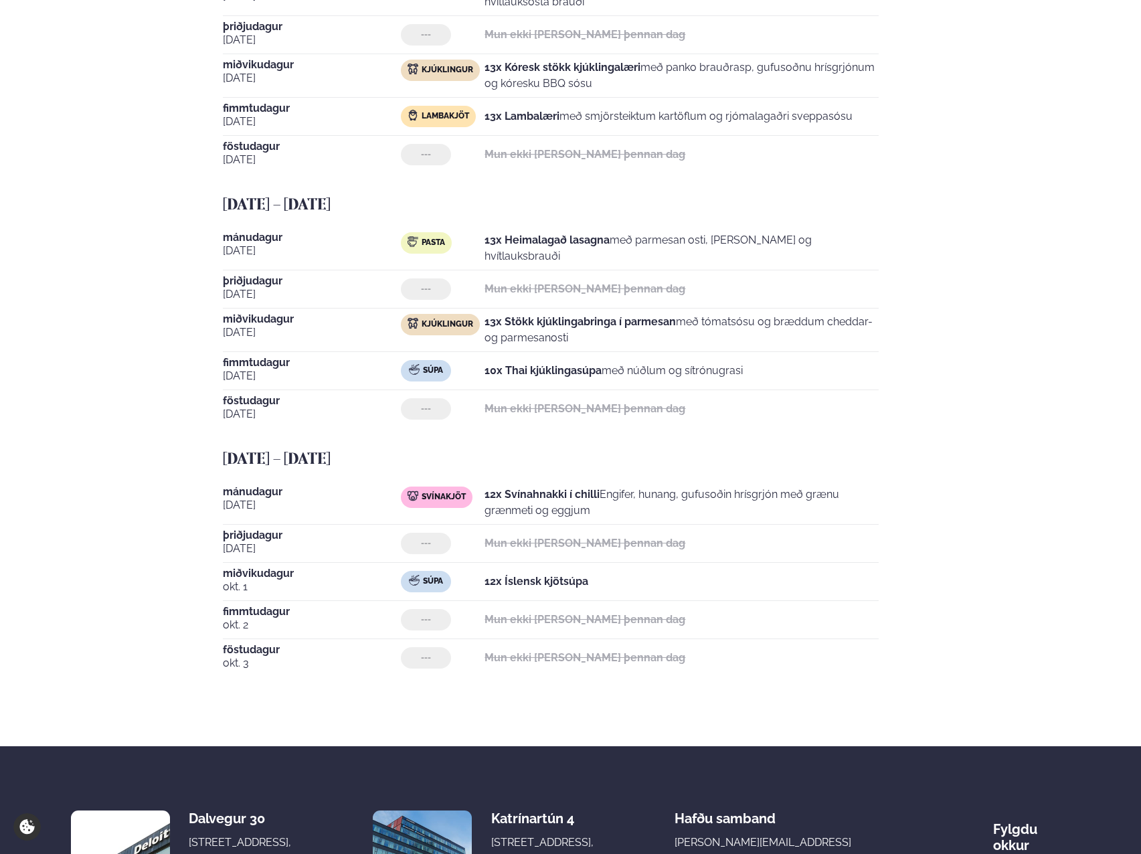
scroll to position [855, 0]
